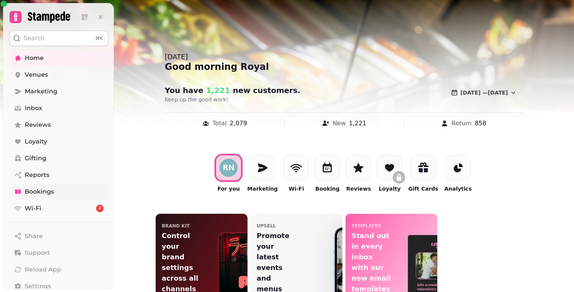
click at [50, 194] on span "Bookings" at bounding box center [39, 191] width 29 height 9
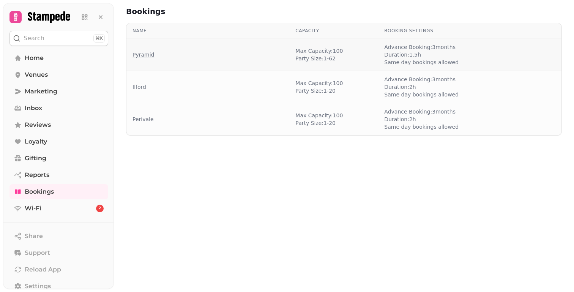
click at [143, 51] on link "Pyramid" at bounding box center [143, 55] width 22 height 8
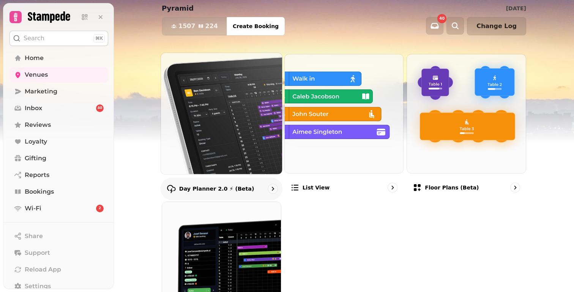
scroll to position [38, 0]
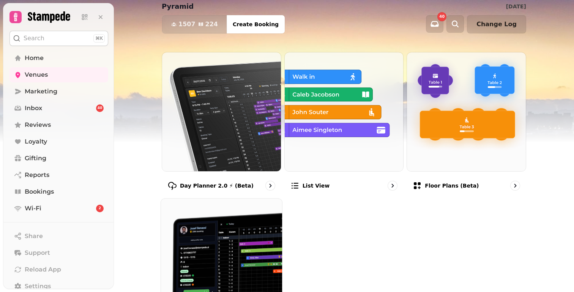
click at [197, 249] on img at bounding box center [221, 258] width 133 height 133
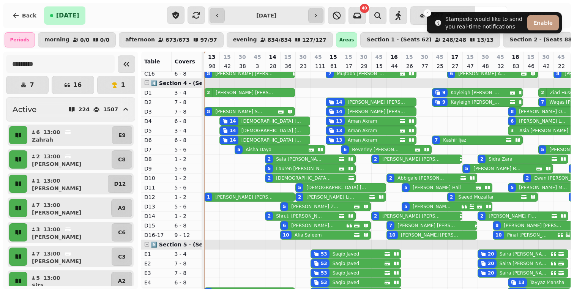
click at [249, 125] on div "[PERSON_NAME]" at bounding box center [269, 121] width 63 height 8
select select "**********"
select select "**"
select select "****"
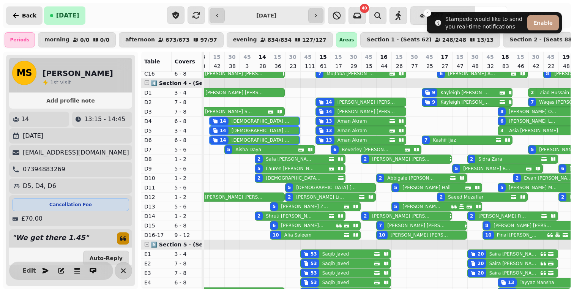
click at [30, 20] on button "Back" at bounding box center [24, 15] width 36 height 18
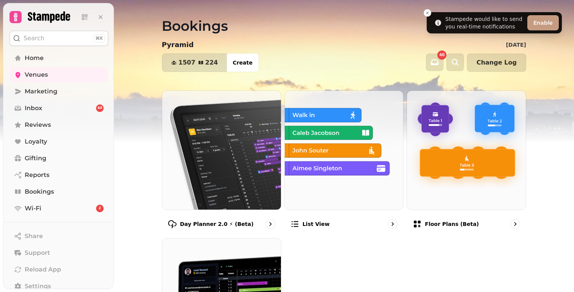
click at [33, 38] on p "Search" at bounding box center [34, 38] width 21 height 9
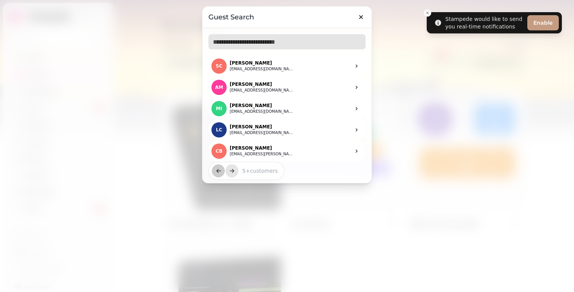
click at [230, 43] on input "text" at bounding box center [286, 41] width 157 height 15
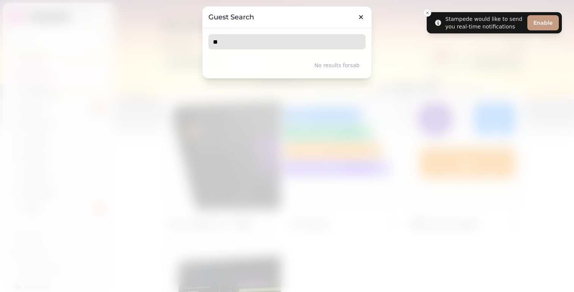
type input "*"
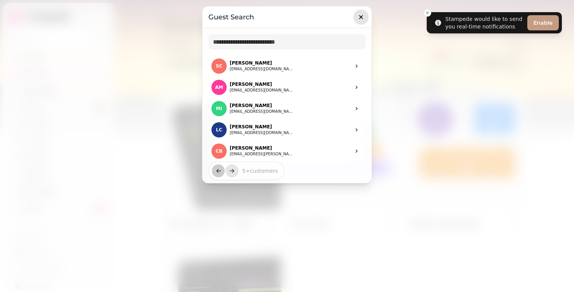
click at [367, 16] on button "button" at bounding box center [360, 16] width 15 height 15
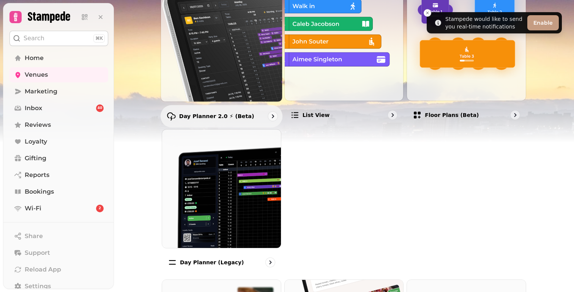
scroll to position [233, 0]
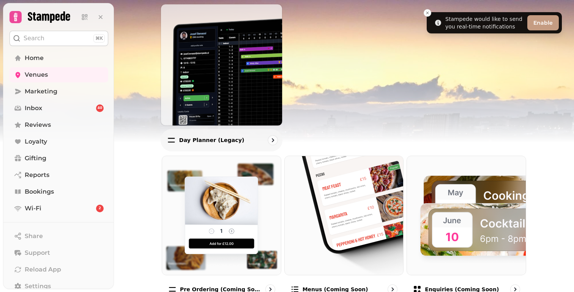
click at [217, 109] on img at bounding box center [221, 64] width 133 height 133
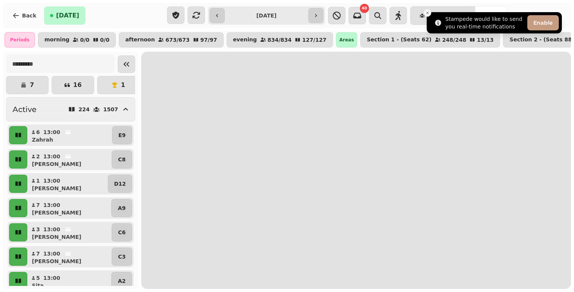
click at [428, 14] on icon "Close toast" at bounding box center [427, 13] width 5 height 5
